Goal: Information Seeking & Learning: Check status

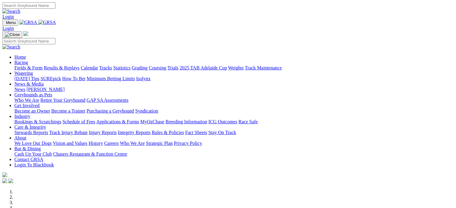
scroll to position [206, 0]
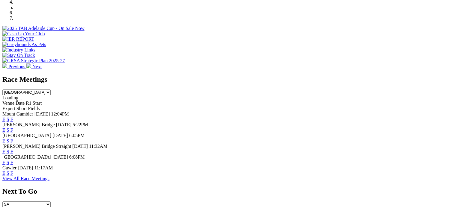
click at [13, 149] on link "F" at bounding box center [11, 151] width 3 height 5
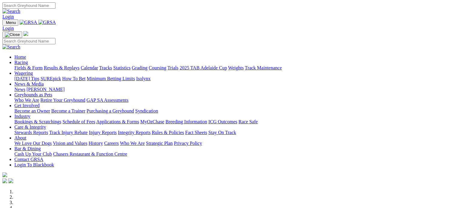
scroll to position [206, 0]
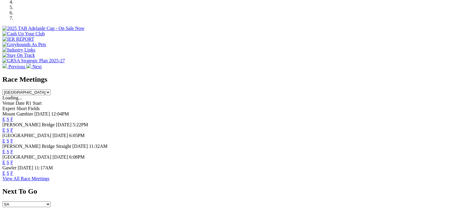
click at [13, 138] on link "F" at bounding box center [11, 140] width 3 height 5
